Goal: Task Accomplishment & Management: Use online tool/utility

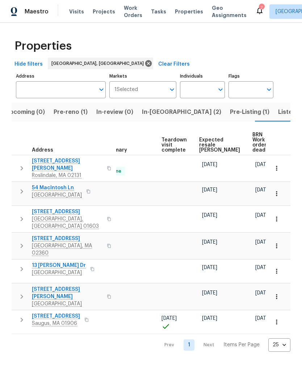
scroll to position [0, 146]
click at [207, 146] on span "Expected resale COE" at bounding box center [220, 144] width 41 height 15
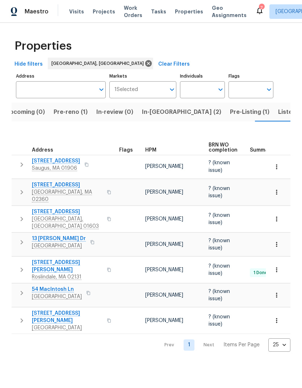
click at [278, 111] on span "Listed (13)" at bounding box center [293, 112] width 30 height 10
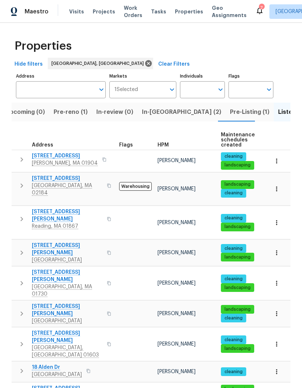
click at [146, 113] on span "In-reno (2)" at bounding box center [181, 112] width 79 height 10
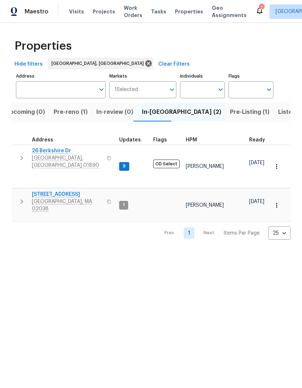
click at [71, 112] on span "Pre-reno (1)" at bounding box center [71, 112] width 34 height 10
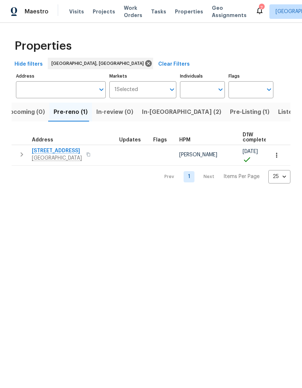
click at [55, 154] on span "1247 Central St" at bounding box center [57, 150] width 50 height 7
click at [278, 117] on span "Listed (13)" at bounding box center [293, 112] width 30 height 10
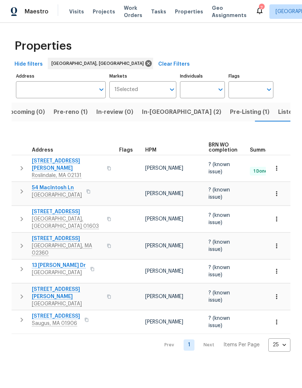
click at [110, 114] on span "In-review (0)" at bounding box center [114, 112] width 37 height 10
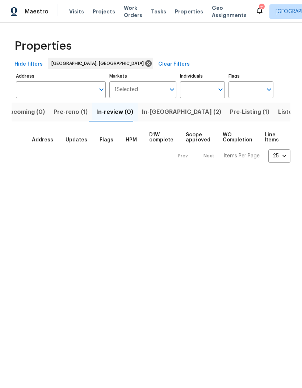
click at [153, 116] on span "In-reno (2)" at bounding box center [181, 112] width 79 height 10
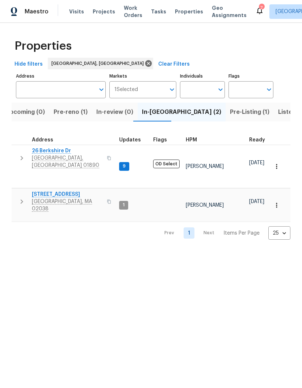
click at [230, 114] on span "Pre-Listing (1)" at bounding box center [249, 112] width 39 height 10
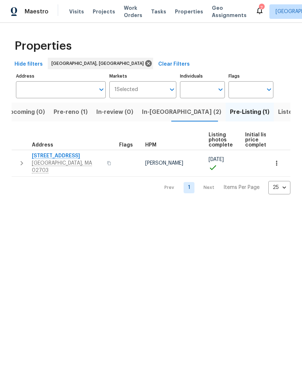
click at [278, 112] on span "Listed (13)" at bounding box center [293, 112] width 30 height 10
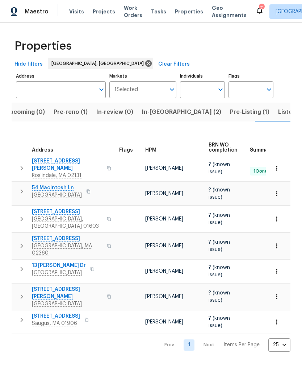
click at [230, 115] on span "Pre-Listing (1)" at bounding box center [249, 112] width 39 height 10
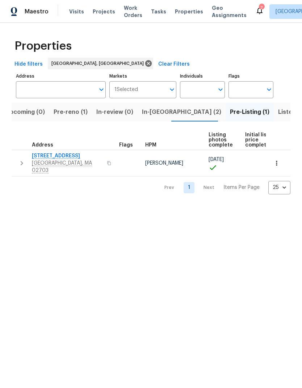
click at [61, 157] on span "31 Verndale Ave" at bounding box center [67, 155] width 71 height 7
click at [278, 113] on span "Listed (13)" at bounding box center [293, 112] width 30 height 10
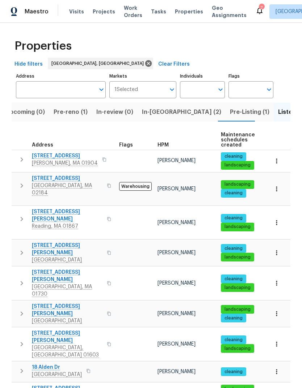
click at [54, 183] on span "[GEOGRAPHIC_DATA], MA 02184" at bounding box center [67, 189] width 71 height 14
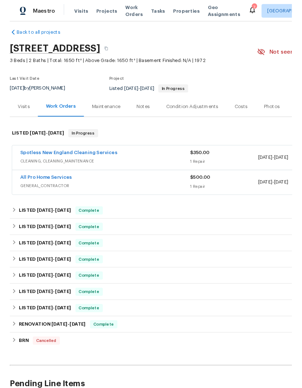
scroll to position [7, 0]
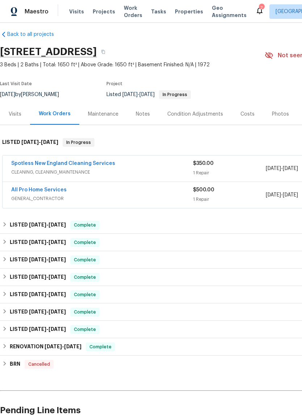
click at [46, 189] on link "All Pro Home Services" at bounding box center [38, 189] width 55 height 5
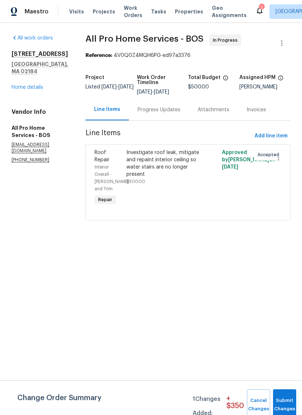
click at [174, 157] on div "Investigate roof leak, mitigate and repaint interior ceiling so water stairs ar…" at bounding box center [163, 163] width 75 height 29
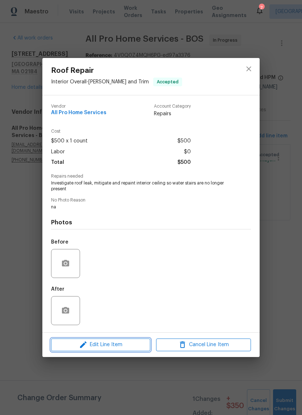
click at [127, 344] on span "Edit Line Item" at bounding box center [100, 344] width 95 height 9
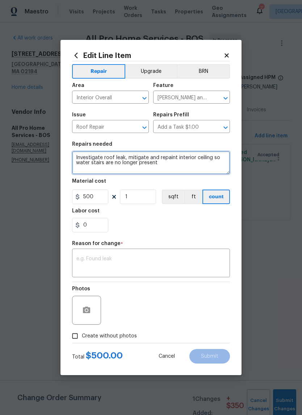
click at [180, 163] on textarea "Investigate roof leak, mitigate and repaint interior ceiling so water stairs ar…" at bounding box center [151, 162] width 158 height 23
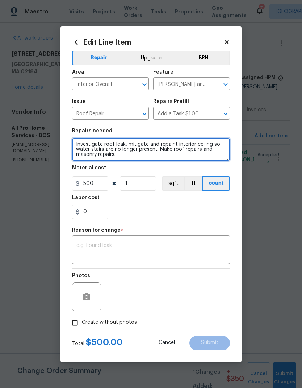
type textarea "Investigate roof leak, mitigate and repaint interior ceiling so water stairs ar…"
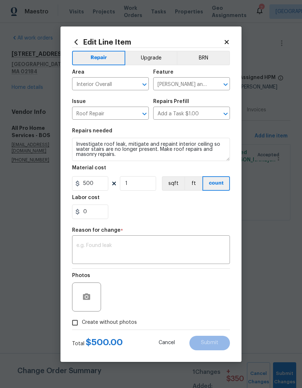
click at [161, 204] on div "Labor cost" at bounding box center [151, 199] width 158 height 9
click at [141, 184] on input "1" at bounding box center [138, 183] width 36 height 14
click at [103, 214] on input "0" at bounding box center [90, 211] width 36 height 14
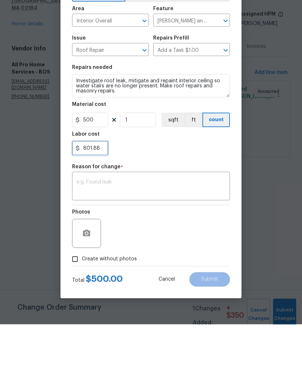
type input "801.88"
click at [152, 243] on textarea at bounding box center [150, 250] width 149 height 15
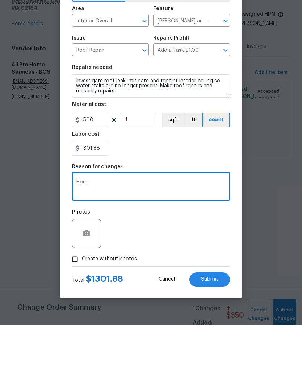
type textarea "Hpm"
click at [189, 268] on div "Photos" at bounding box center [151, 291] width 158 height 47
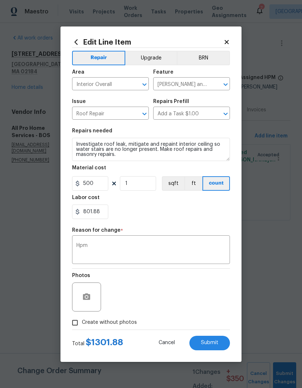
click at [213, 341] on span "Submit" at bounding box center [209, 342] width 17 height 5
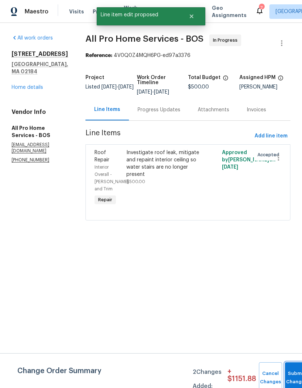
click at [293, 375] on button "Submit Changes" at bounding box center [296, 377] width 23 height 31
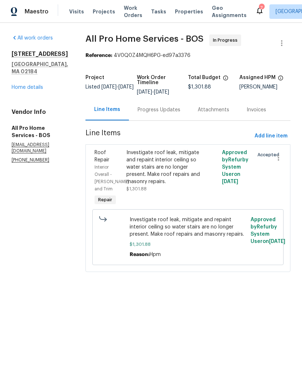
click at [167, 165] on div "Investigate roof leak, mitigate and repaint interior ceiling so water stairs ar…" at bounding box center [163, 167] width 75 height 36
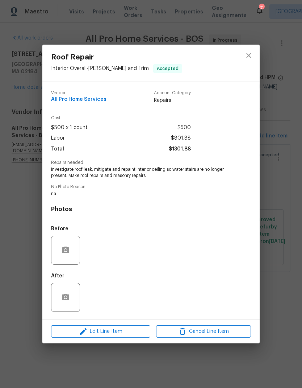
click at [62, 288] on div at bounding box center [65, 297] width 29 height 29
click at [64, 297] on icon "button" at bounding box center [65, 297] width 9 height 9
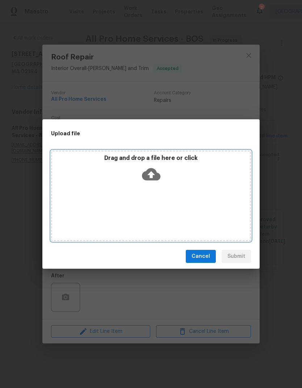
click at [153, 168] on icon at bounding box center [151, 174] width 18 height 18
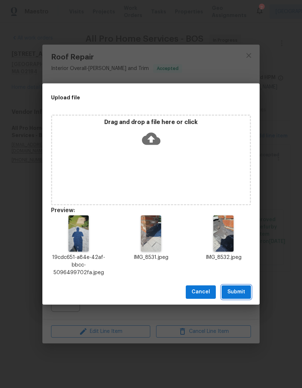
click at [241, 291] on span "Submit" at bounding box center [237, 291] width 18 height 9
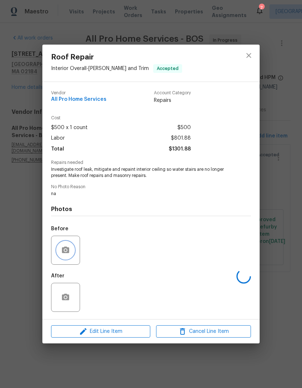
click at [66, 248] on icon "button" at bounding box center [65, 249] width 7 height 7
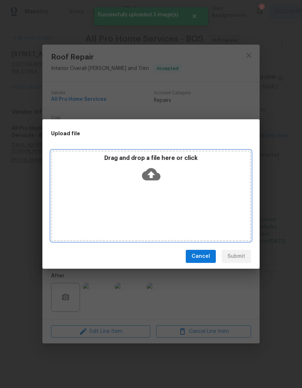
click at [152, 166] on icon at bounding box center [151, 174] width 18 height 18
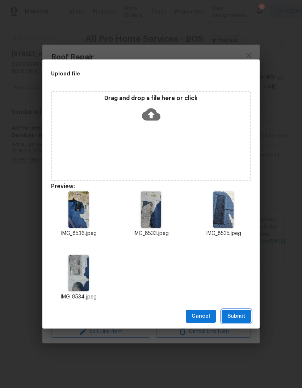
click at [238, 313] on span "Submit" at bounding box center [237, 316] width 18 height 9
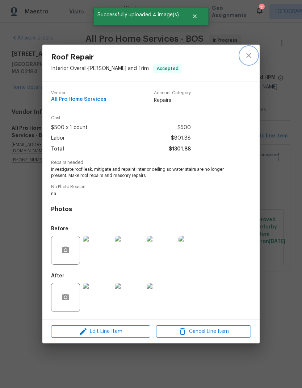
click at [253, 49] on button "close" at bounding box center [248, 55] width 17 height 17
